Goal: Transaction & Acquisition: Purchase product/service

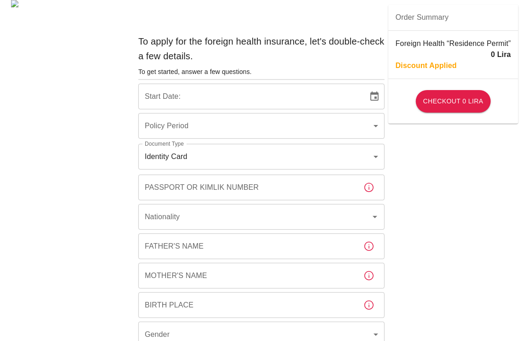
type input "b7343ef8-d55e-4554-96a8-76e30347e985"
type input "[DATE]"
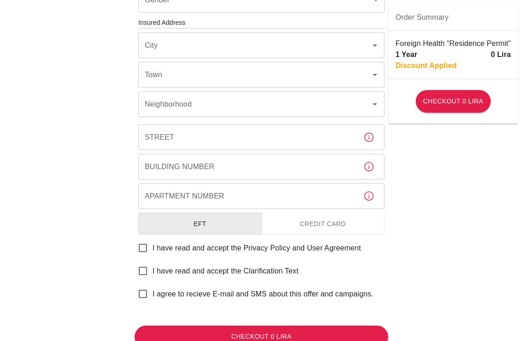
scroll to position [370, 0]
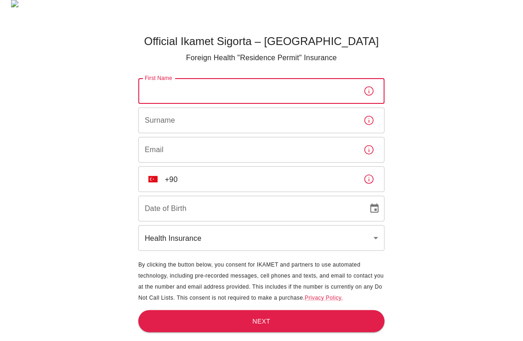
click at [195, 90] on input "First Name" at bounding box center [247, 91] width 218 height 26
type input "J"
